Goal: Transaction & Acquisition: Purchase product/service

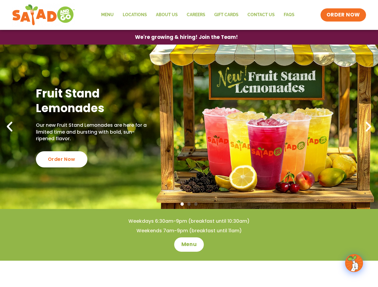
click at [343, 15] on span "ORDER NOW" at bounding box center [342, 14] width 33 height 7
click at [186, 37] on span "We're growing & hiring! Join the Team!" at bounding box center [186, 37] width 103 height 5
click at [189, 204] on span "Go to slide 2" at bounding box center [188, 203] width 3 height 3
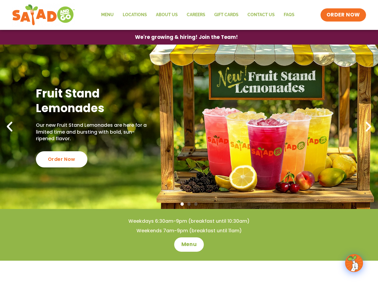
click at [182, 204] on span "Go to slide 1" at bounding box center [181, 203] width 3 height 3
click at [189, 204] on span "Go to slide 2" at bounding box center [188, 203] width 3 height 3
click at [196, 204] on span "Go to slide 3" at bounding box center [195, 203] width 3 height 3
click at [10, 127] on icon "Previous slide" at bounding box center [9, 126] width 13 height 13
click at [368, 127] on icon "Next slide" at bounding box center [368, 126] width 13 height 13
